Goal: Complete application form

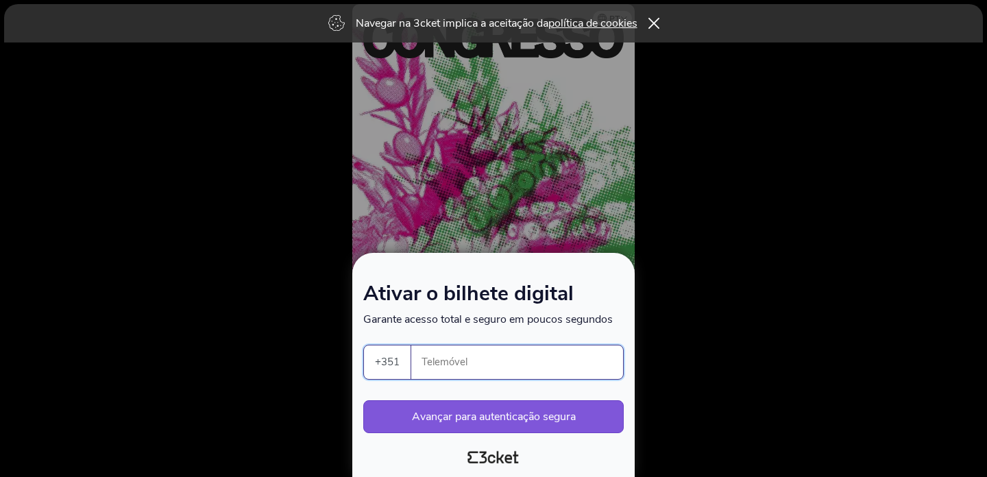
click at [478, 367] on input "Telemóvel" at bounding box center [522, 362] width 201 height 34
type input "910438720"
click at [458, 421] on button "Avançar para autenticação segura" at bounding box center [493, 416] width 260 height 33
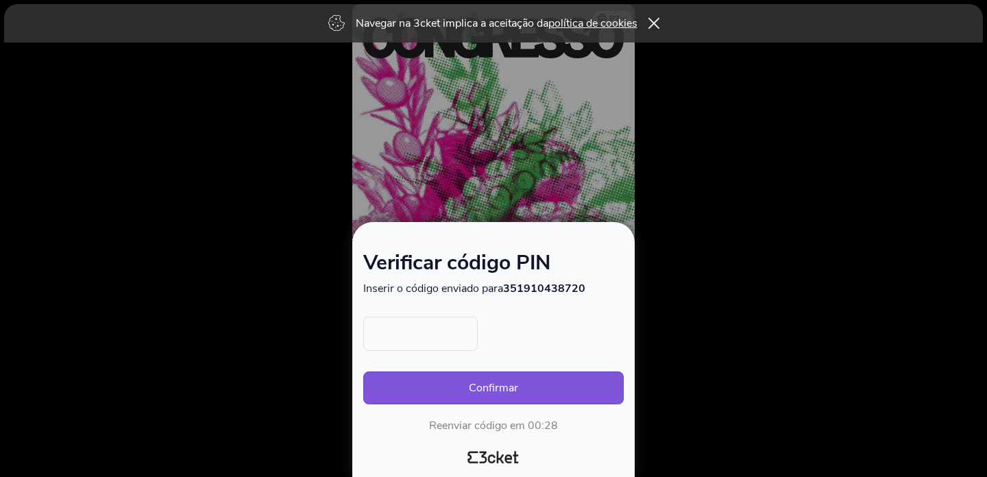
click at [410, 327] on input "text" at bounding box center [420, 334] width 114 height 34
type input "8122"
click at [478, 387] on button "Confirmar" at bounding box center [493, 387] width 260 height 33
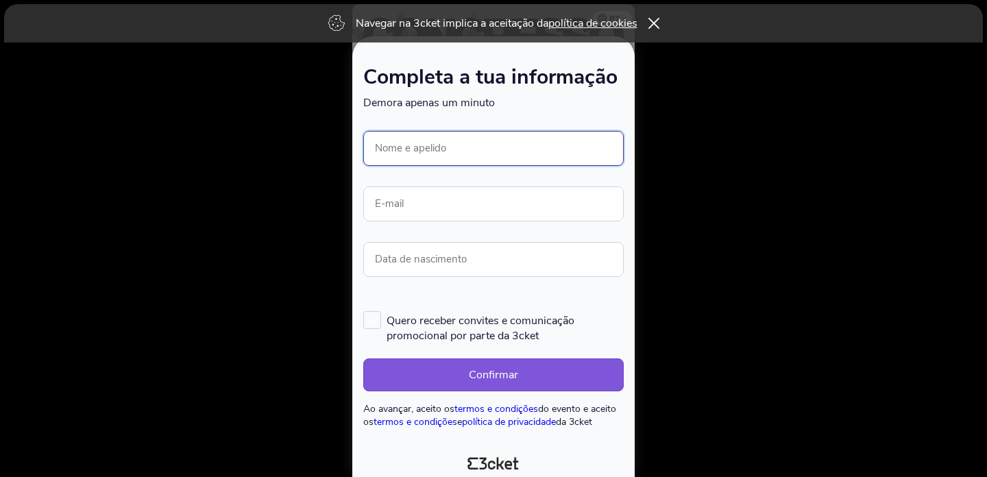
click at [432, 139] on input "Nome e apelido" at bounding box center [493, 148] width 260 height 35
type input "Bruno Moreira Leite"
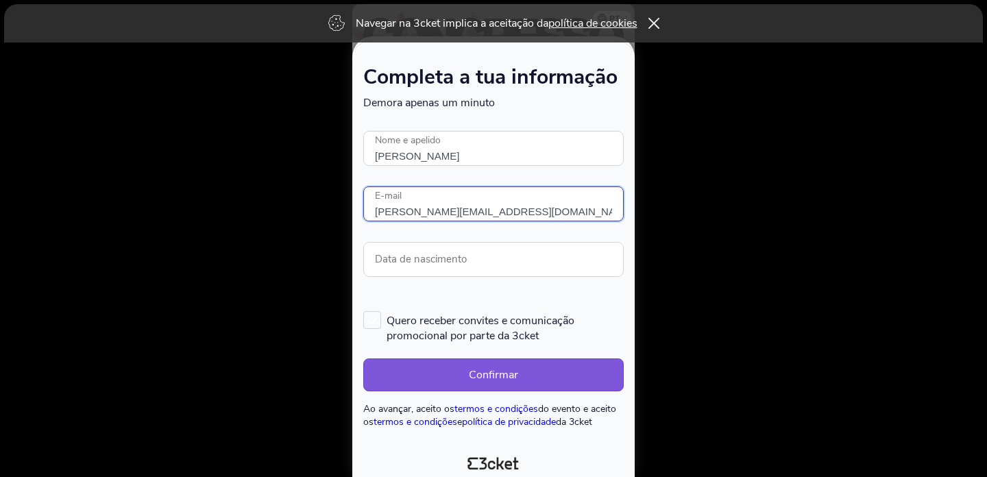
click at [451, 206] on input "b.leite@campus.fct.unl.pt" at bounding box center [493, 203] width 260 height 35
type input "b.leite@fct.unl.pt"
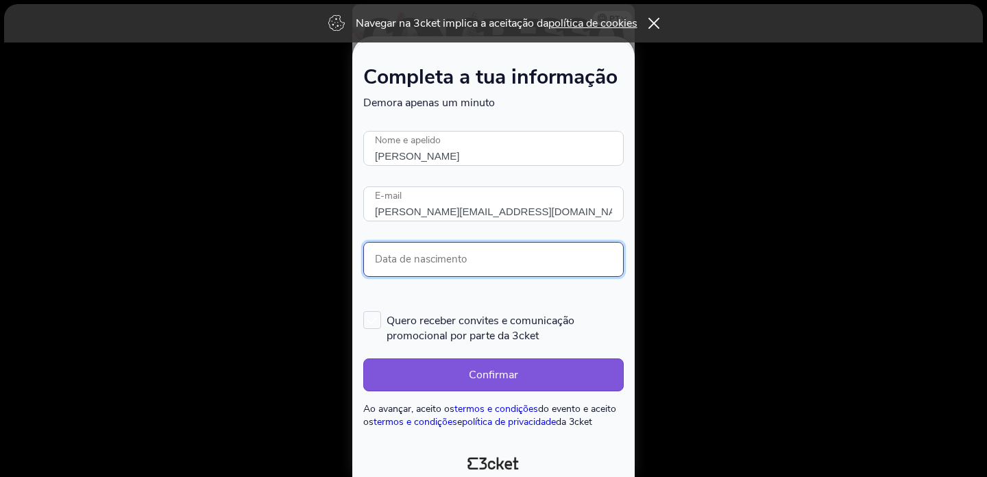
click at [491, 265] on input "Data de nascimento" at bounding box center [493, 259] width 260 height 35
paste input "08/20/1980"
paste input "20/08"
type input "20/08/1980"
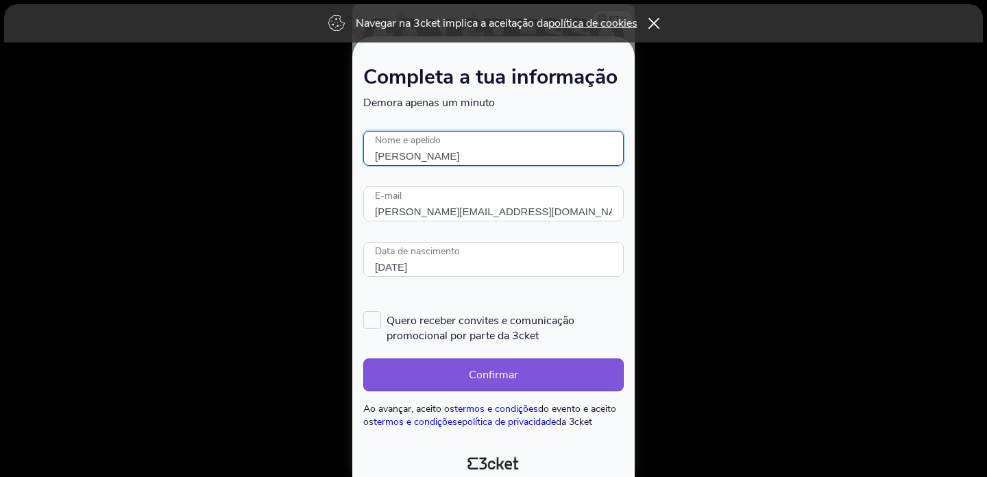
click at [405, 151] on input "Bruno Moreira Leite" at bounding box center [493, 148] width 260 height 35
type input "[PERSON_NAME]"
click at [499, 370] on button "Confirmar" at bounding box center [493, 374] width 260 height 33
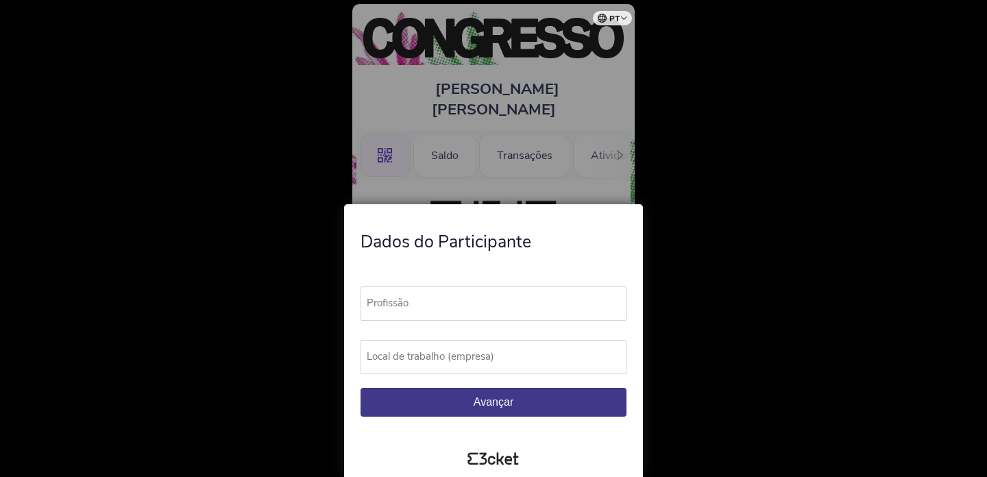
click at [496, 305] on label "Profissão" at bounding box center [499, 303] width 278 height 34
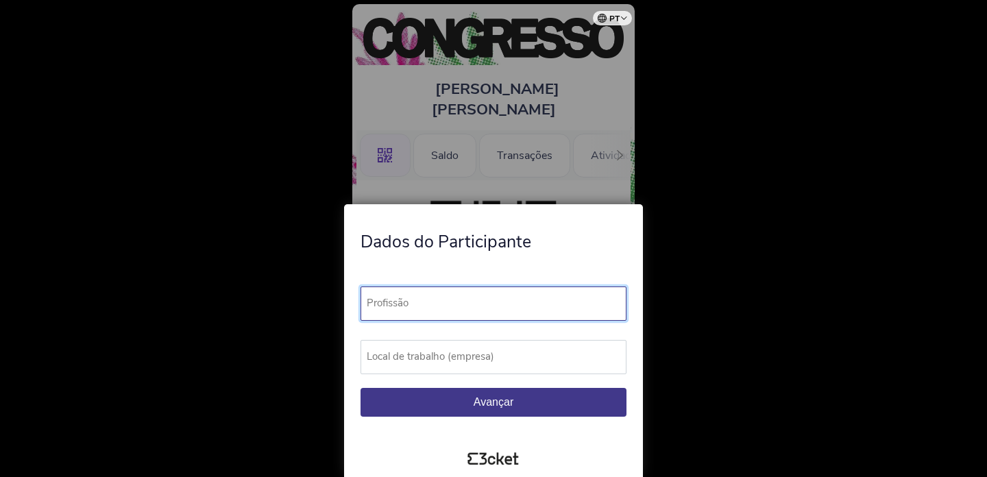
click at [496, 305] on input "Profissão" at bounding box center [493, 303] width 266 height 34
type input "Prodessor"
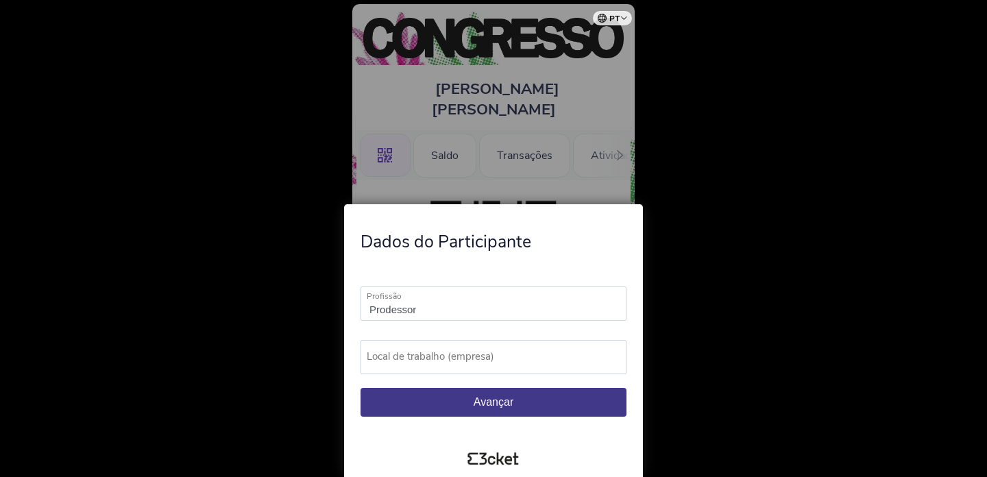
click at [495, 356] on label "Local de trabalho (empresa)" at bounding box center [499, 357] width 278 height 34
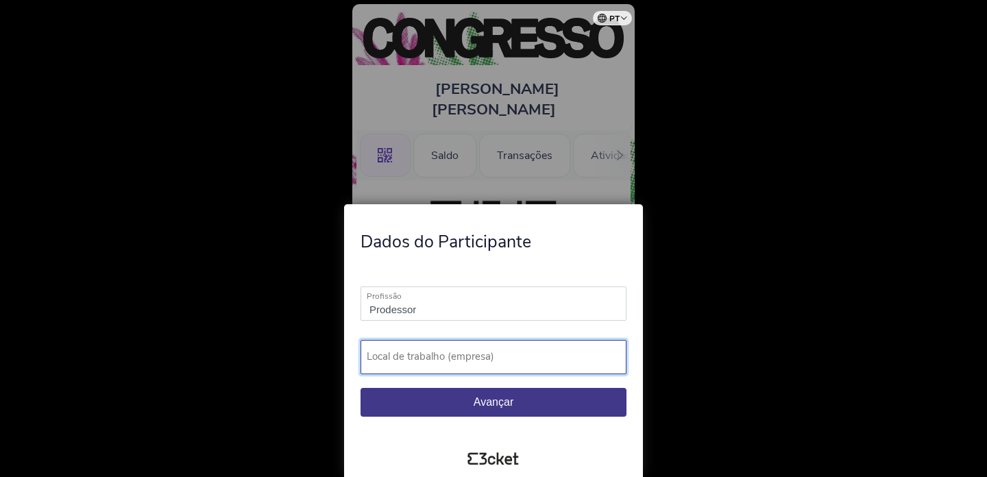
click at [495, 356] on input "Local de trabalho (empresa)" at bounding box center [493, 357] width 266 height 34
type input "NOVA FCR"
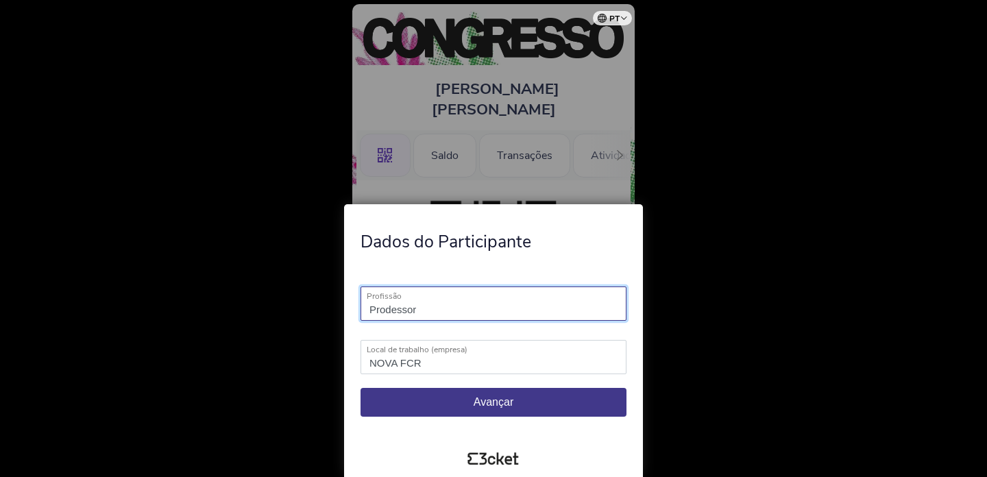
click at [392, 306] on input "Prodessor" at bounding box center [493, 303] width 266 height 34
type input "Professor"
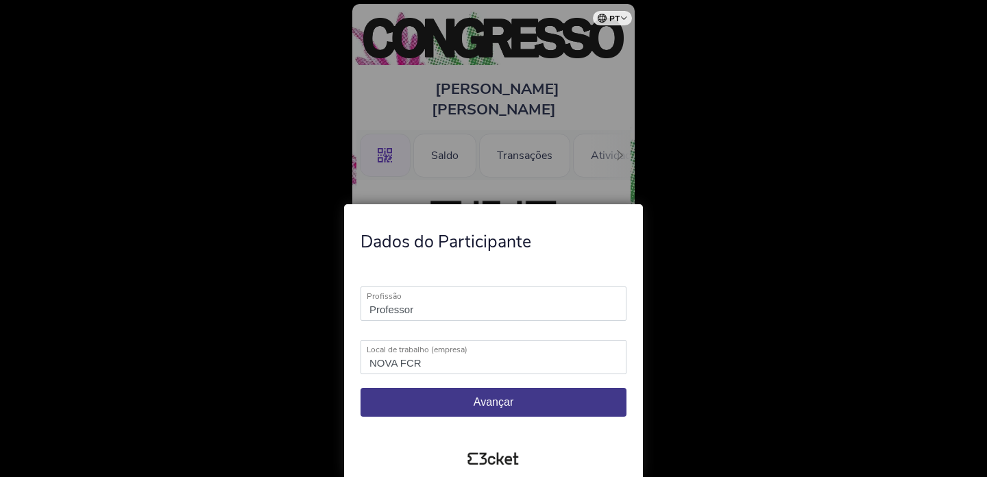
click at [498, 402] on span "Avançar" at bounding box center [493, 402] width 40 height 12
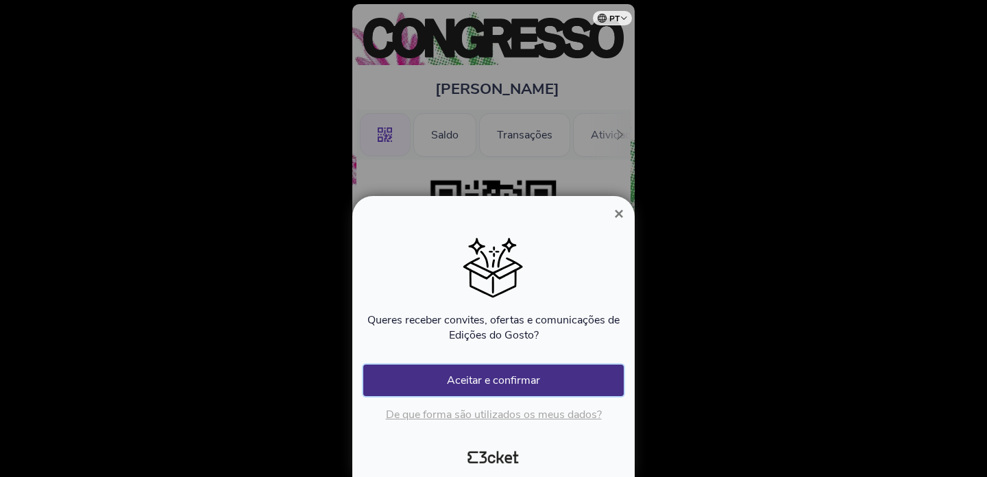
click at [517, 384] on button "Aceitar e confirmar" at bounding box center [493, 380] width 260 height 32
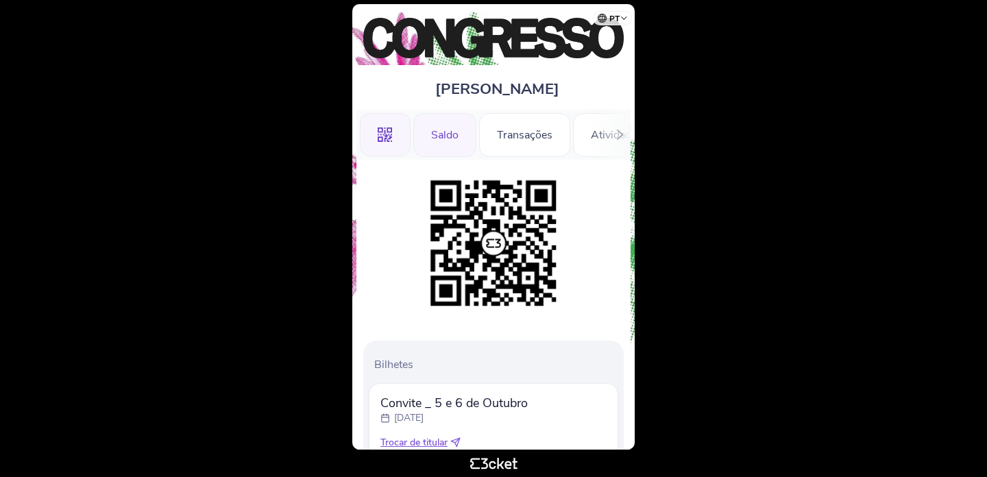
click at [443, 137] on div "Saldo" at bounding box center [444, 135] width 63 height 44
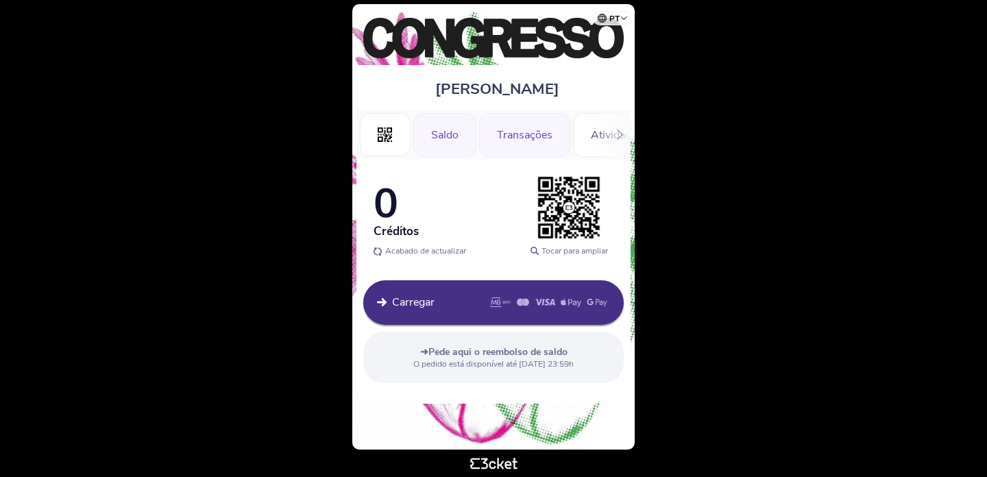
click at [519, 132] on div "Transações" at bounding box center [524, 135] width 91 height 44
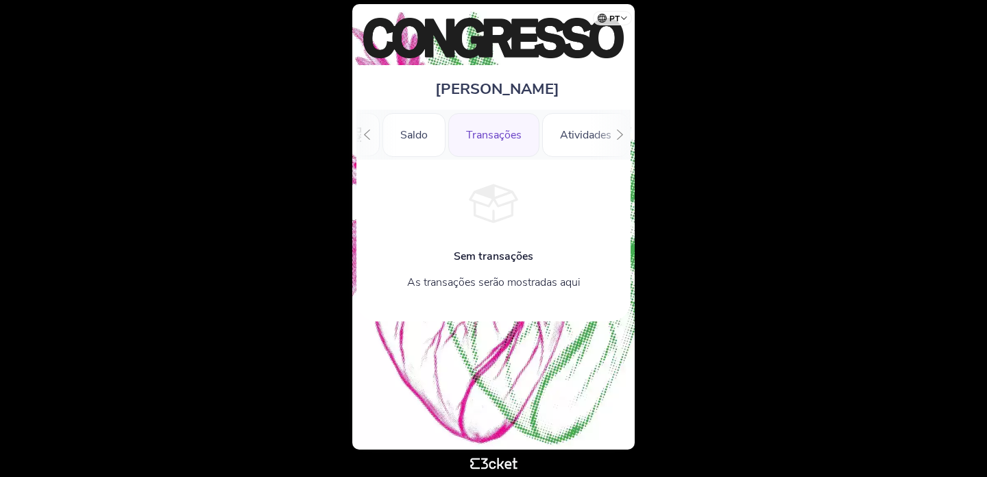
click at [590, 136] on div ".st0{fill-rule:evenodd;clip-rule:evenodd;} [GEOGRAPHIC_DATA] Transações Ativida…" at bounding box center [493, 135] width 274 height 50
click at [624, 136] on icon at bounding box center [620, 134] width 10 height 10
click at [624, 136] on div "Informações" at bounding box center [579, 135] width 96 height 44
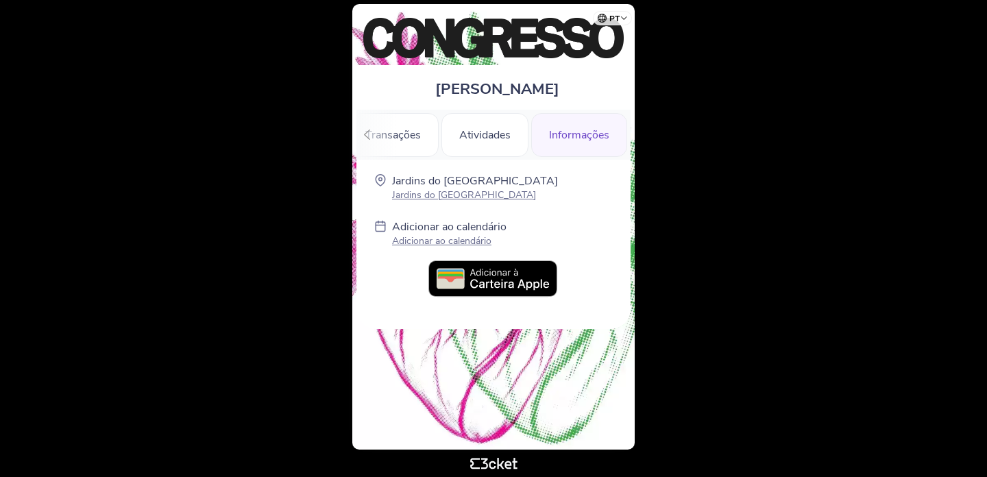
click at [472, 243] on p "Adicionar ao calendário" at bounding box center [449, 240] width 114 height 13
click at [517, 285] on img at bounding box center [493, 279] width 130 height 38
click at [715, 221] on body "pt Português (Portugal) English Español Catalan Français Bruno Souza Moreira Le…" at bounding box center [493, 238] width 976 height 466
